Goal: Task Accomplishment & Management: Use online tool/utility

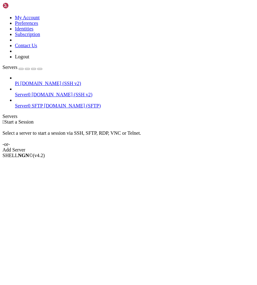
click at [30, 92] on span "Server0" at bounding box center [23, 94] width 16 height 5
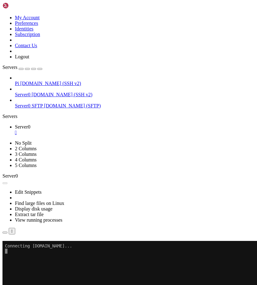
click at [27, 247] on button "Reconnect" at bounding box center [14, 250] width 25 height 7
click at [169, 247] on div "Reconnect" at bounding box center [128, 250] width 252 height 7
click at [27, 247] on button "Reconnect" at bounding box center [14, 250] width 25 height 7
click at [168, 124] on ul "Server0 " at bounding box center [128, 129] width 252 height 11
click at [111, 130] on div "" at bounding box center [135, 133] width 240 height 6
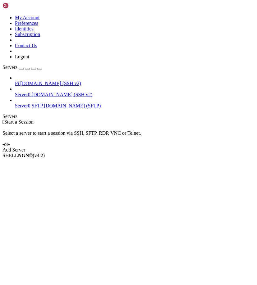
click at [40, 92] on span "[DOMAIN_NAME] (SSH v2)" at bounding box center [62, 94] width 61 height 5
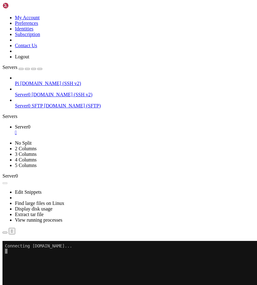
click at [118, 241] on div "Connection Closed Reconnect You have reached the maximum number of terminal con…" at bounding box center [128, 252] width 252 height 23
click at [165, 247] on div "Reconnect" at bounding box center [128, 250] width 252 height 7
click at [27, 247] on button "Reconnect" at bounding box center [14, 250] width 25 height 7
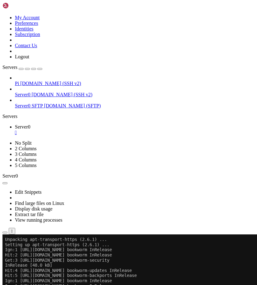
scroll to position [196, 0]
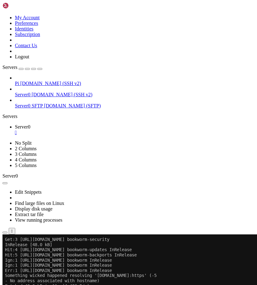
scroll to position [222, 0]
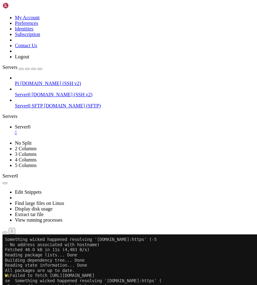
scroll to position [243, 0]
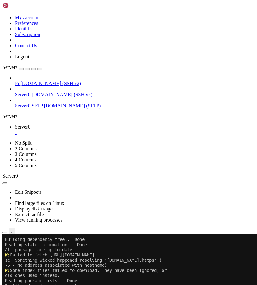
scroll to position [264, 0]
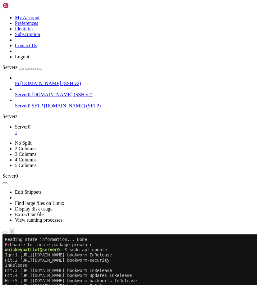
scroll to position [316, 0]
click at [40, 69] on icon "button" at bounding box center [40, 69] width 0 height 0
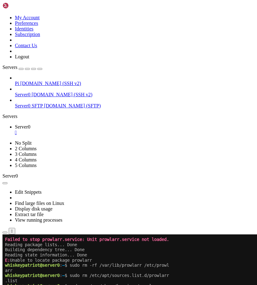
scroll to position [445, 0]
drag, startPoint x: 168, startPoint y: 483, endPoint x: 6, endPoint y: 364, distance: 201.3
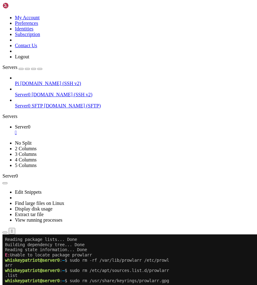
scroll to position [569, 0]
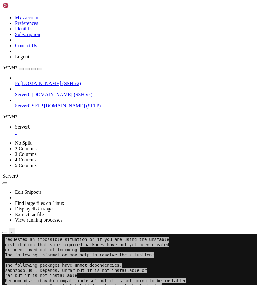
scroll to position [900, 0]
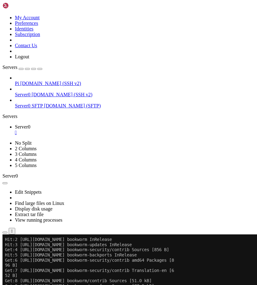
scroll to position [1148, 0]
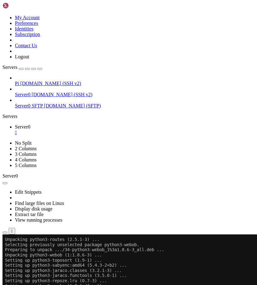
scroll to position [2265, 0]
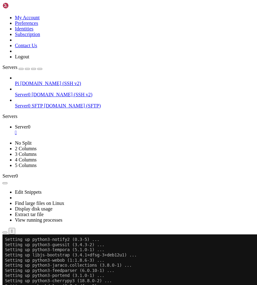
scroll to position [2425, 0]
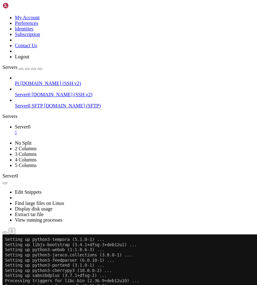
drag, startPoint x: 72, startPoint y: 477, endPoint x: 73, endPoint y: 481, distance: 4.5
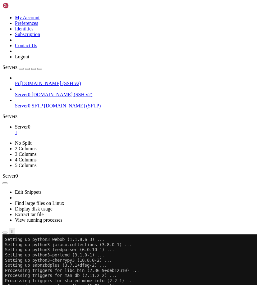
scroll to position [2446, 0]
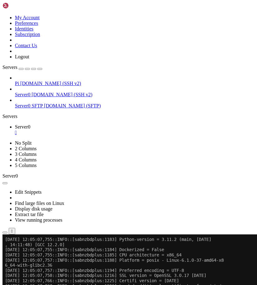
scroll to position [2575, 0]
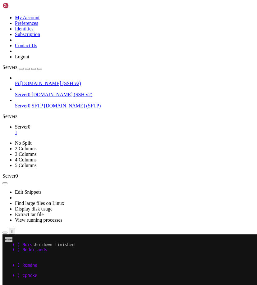
scroll to position [2689, 0]
